Goal: Go to known website

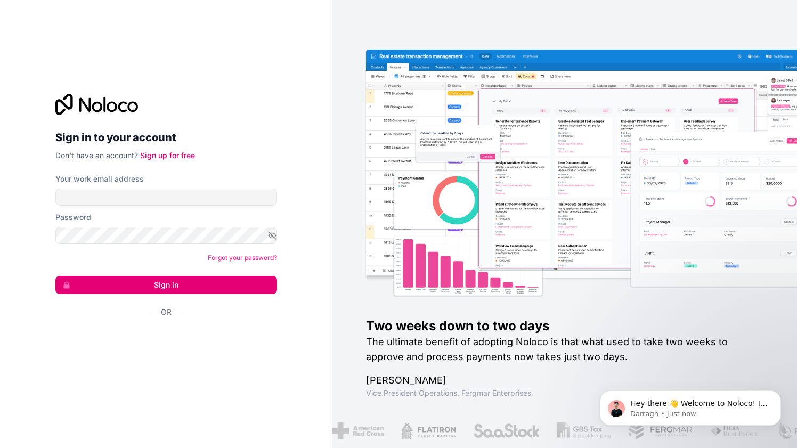
click at [157, 184] on div "Your work email address" at bounding box center [166, 190] width 222 height 32
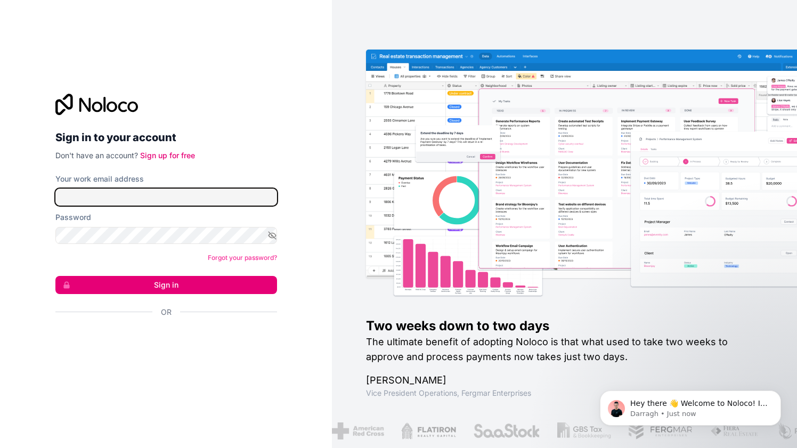
click at [144, 191] on input "Your work email address" at bounding box center [166, 197] width 222 height 17
type input "[EMAIL_ADDRESS][DOMAIN_NAME]"
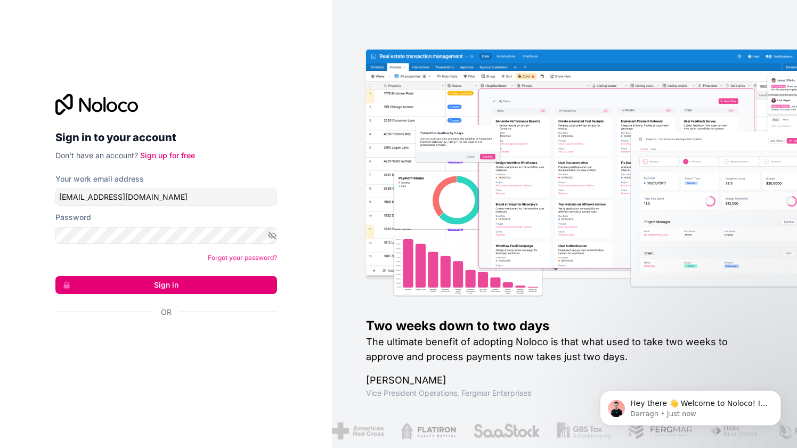
click at [190, 283] on button "Sign in" at bounding box center [166, 285] width 222 height 18
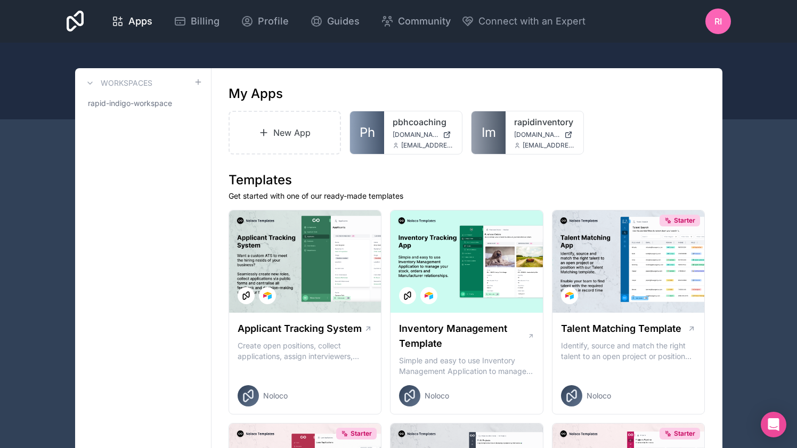
click at [406, 119] on link "pbhcoaching" at bounding box center [423, 122] width 61 height 13
